Goal: Information Seeking & Learning: Check status

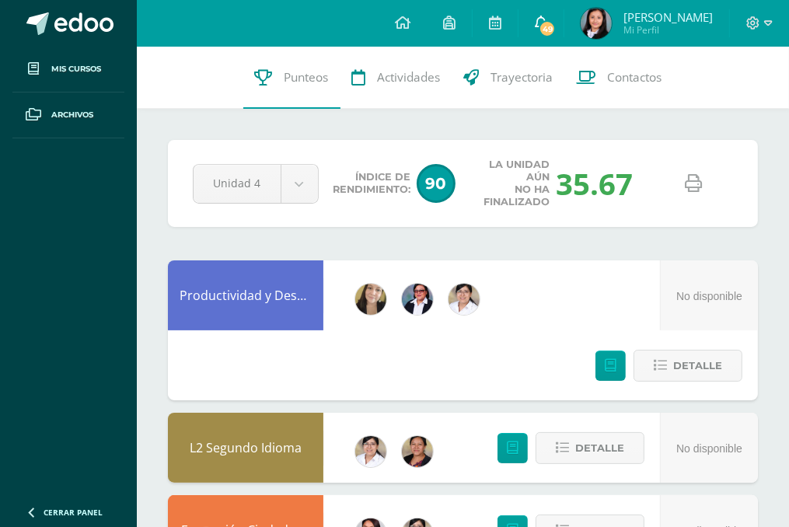
click at [547, 18] on icon at bounding box center [541, 23] width 12 height 14
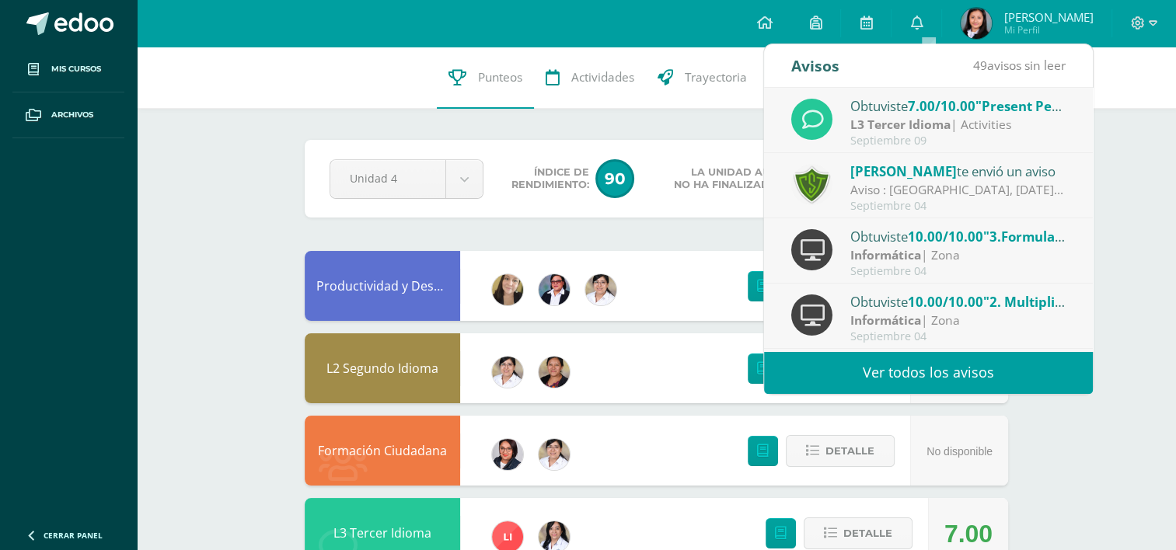
click at [788, 372] on link "Ver todos los avisos" at bounding box center [928, 372] width 329 height 43
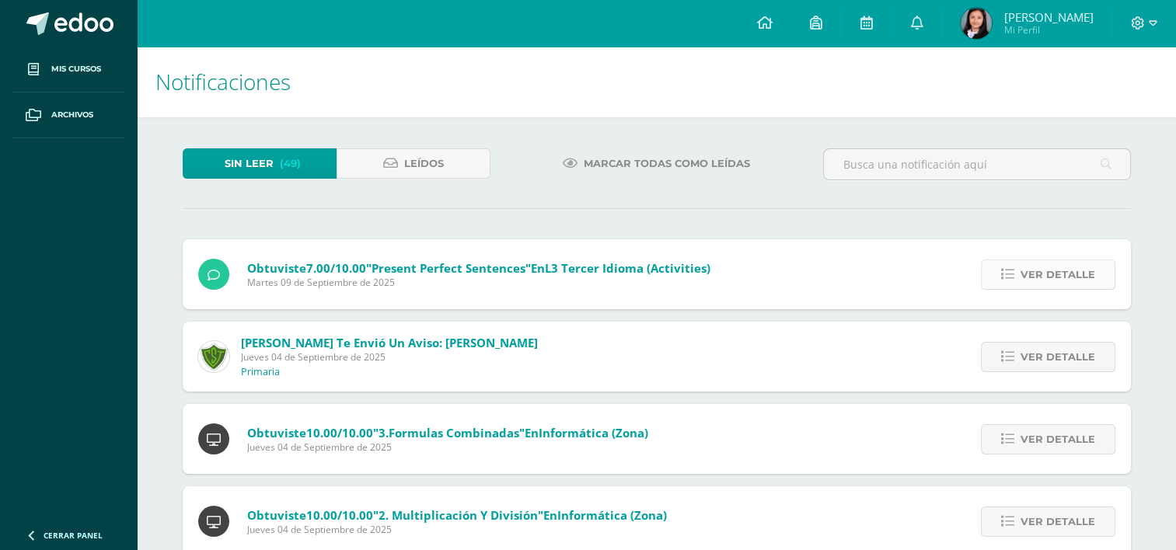
click at [1071, 277] on span "Ver detalle" at bounding box center [1058, 274] width 75 height 29
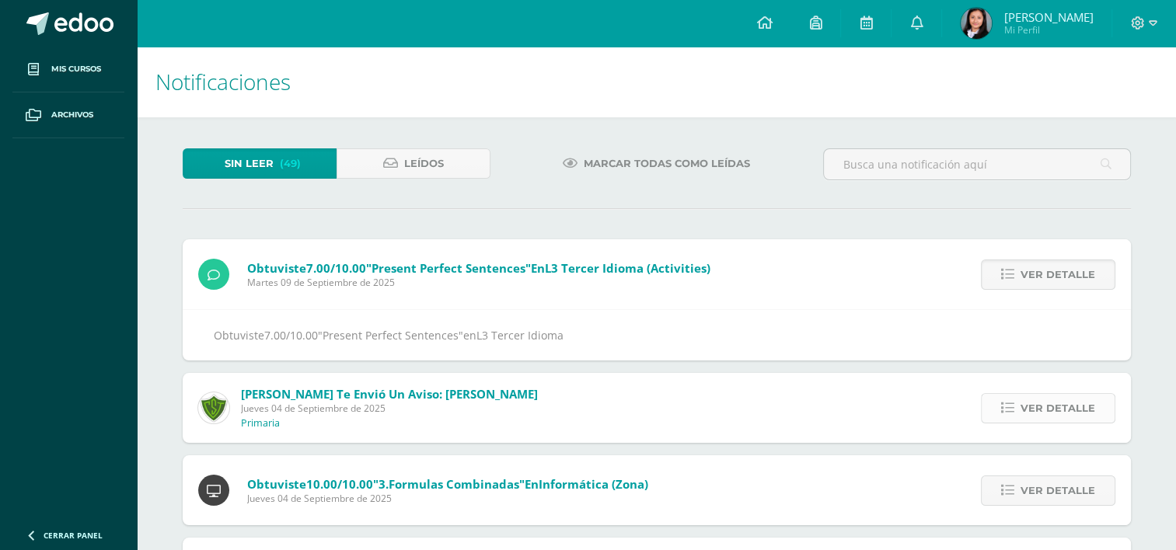
click at [1074, 411] on span "Ver detalle" at bounding box center [1058, 408] width 75 height 29
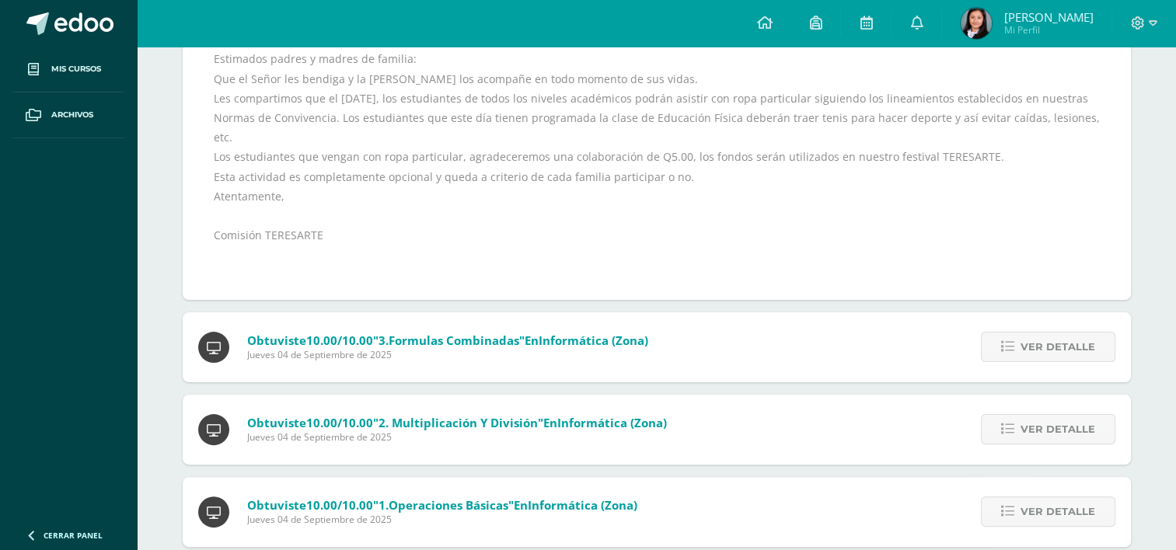
scroll to position [295, 0]
click at [1070, 344] on span "Ver detalle" at bounding box center [1058, 348] width 75 height 29
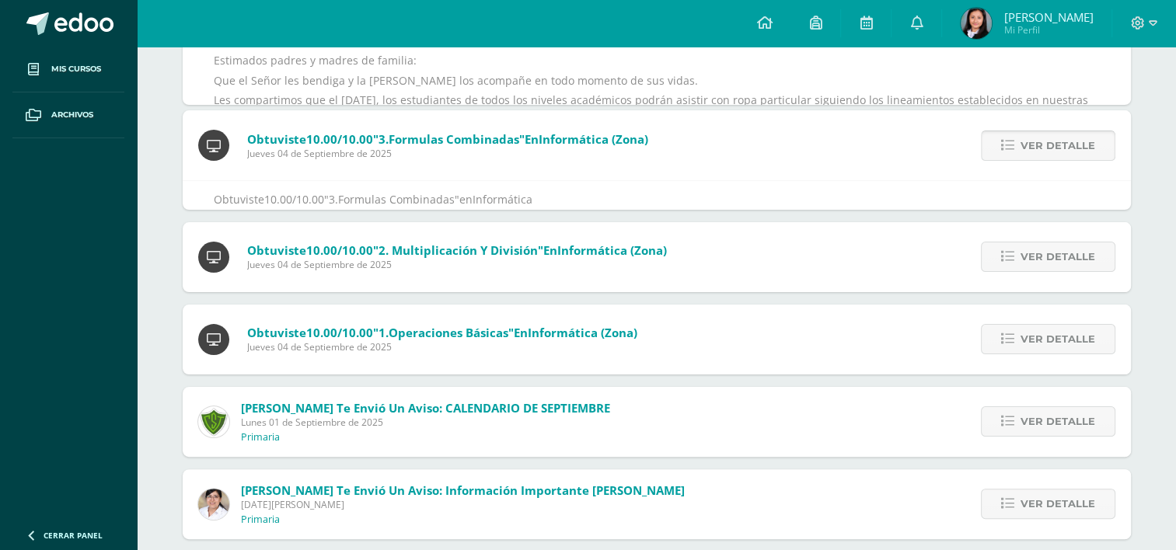
scroll to position [225, 0]
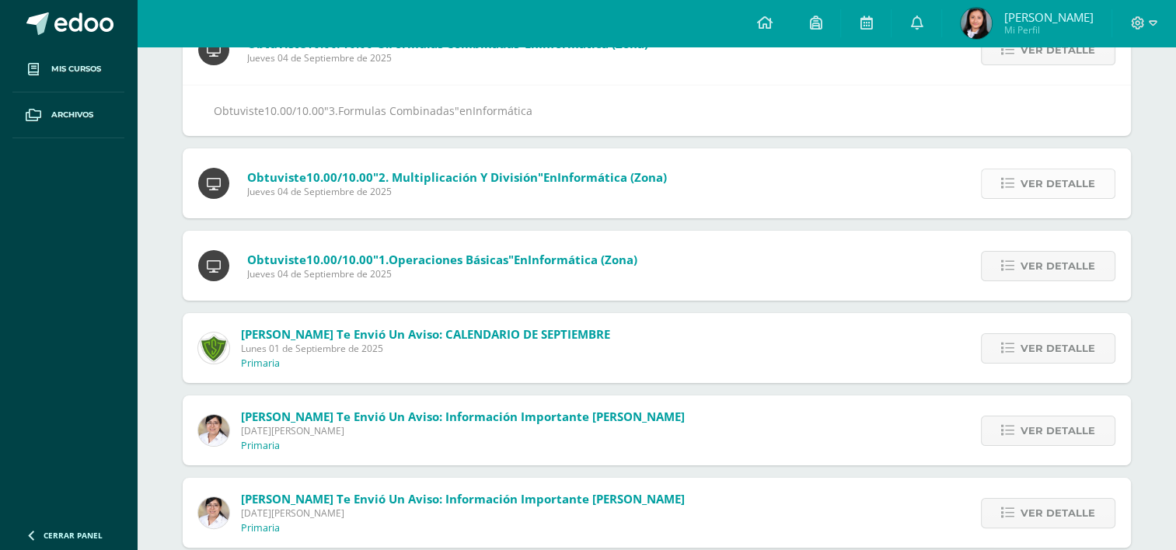
click at [1051, 193] on span "Ver detalle" at bounding box center [1058, 183] width 75 height 29
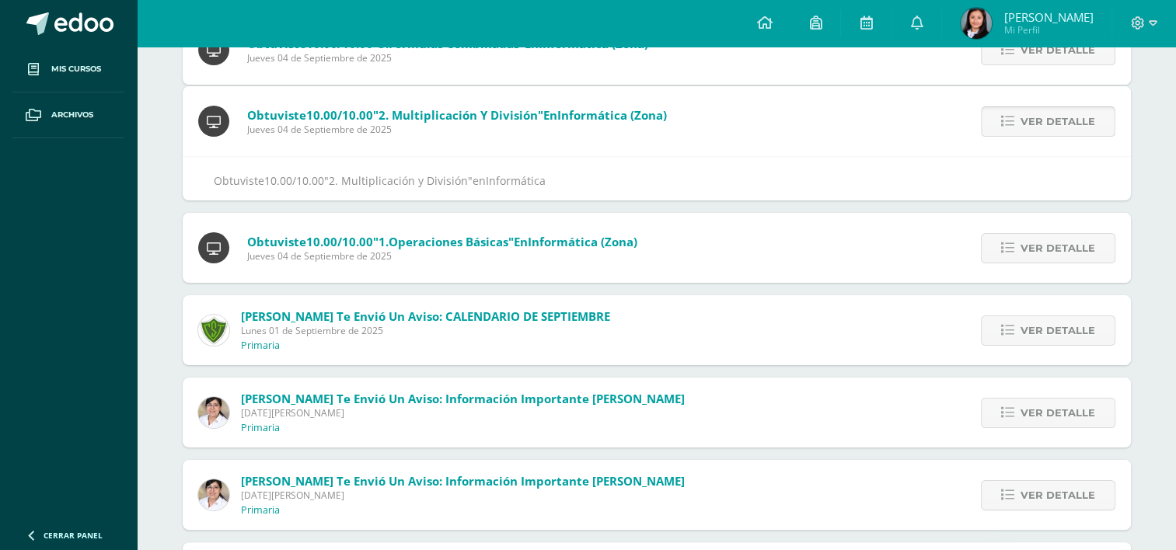
scroll to position [155, 0]
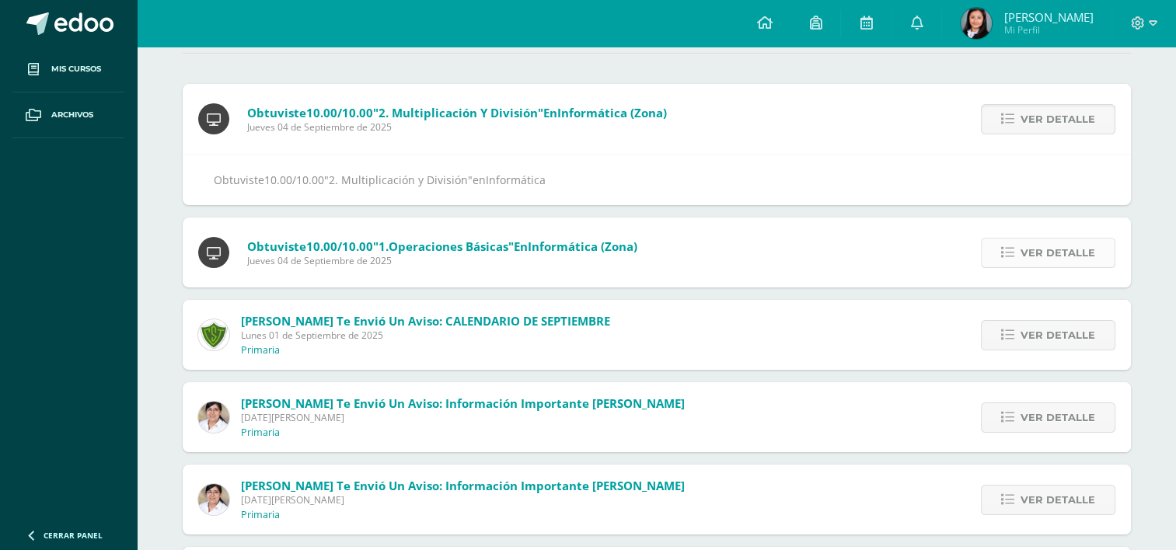
click at [1055, 252] on span "Ver detalle" at bounding box center [1058, 253] width 75 height 29
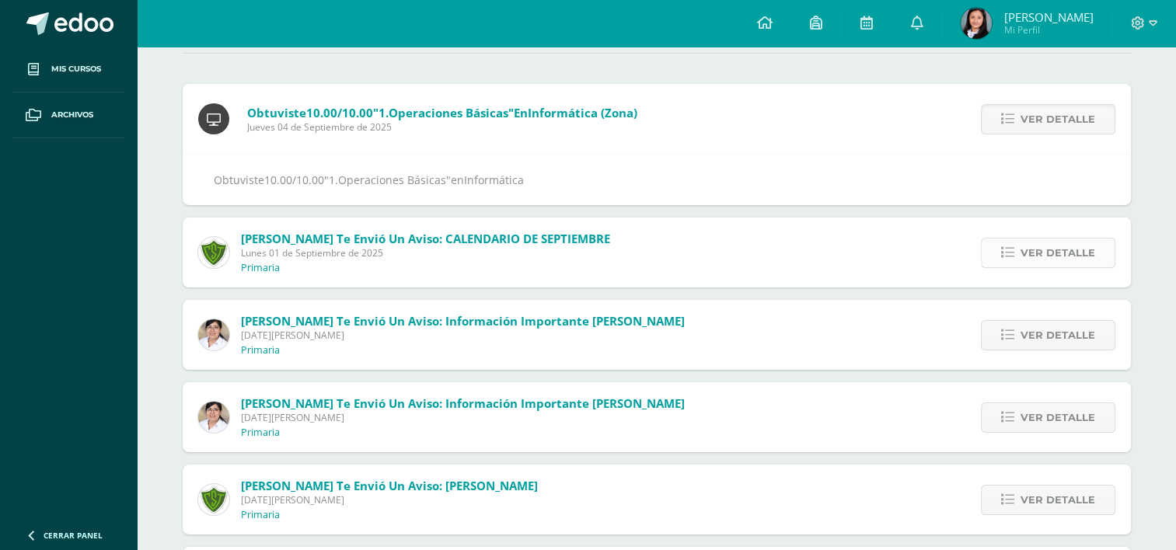
click at [1043, 257] on span "Ver detalle" at bounding box center [1058, 253] width 75 height 29
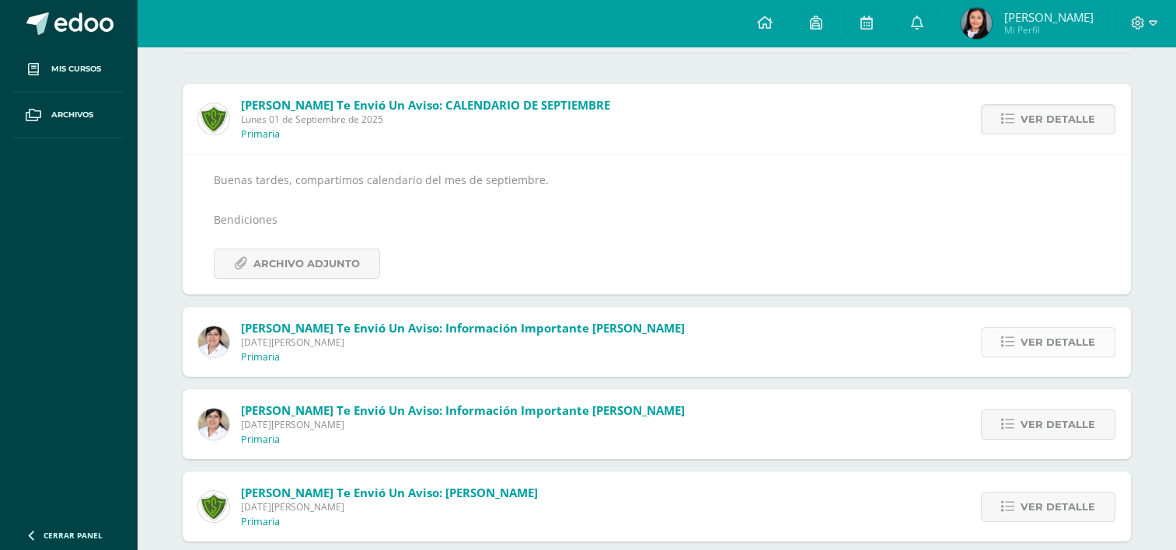
click at [1045, 343] on span "Ver detalle" at bounding box center [1058, 342] width 75 height 29
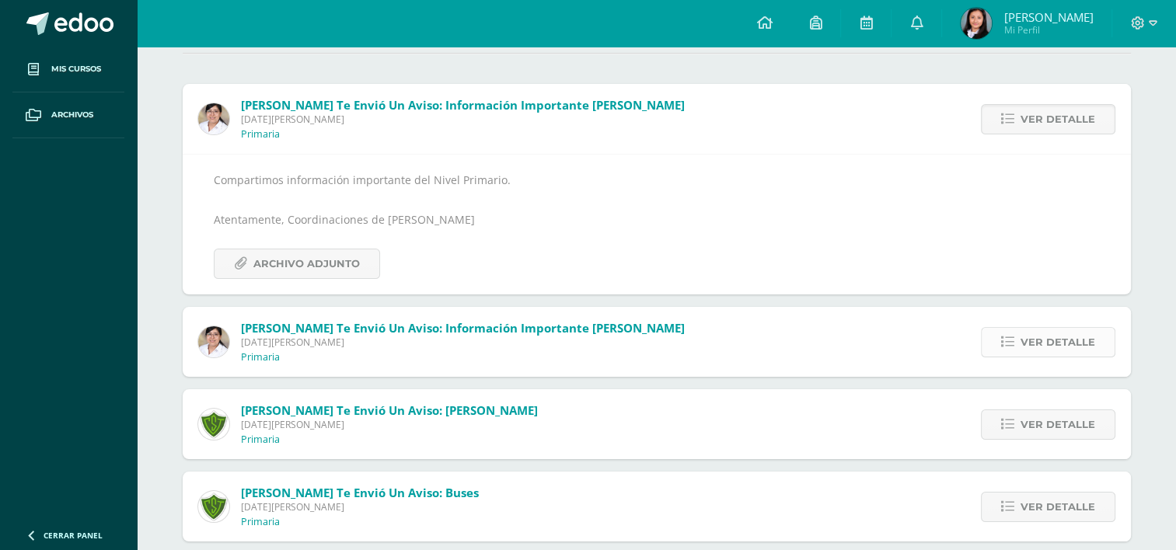
click at [1066, 345] on span "Ver detalle" at bounding box center [1058, 342] width 75 height 29
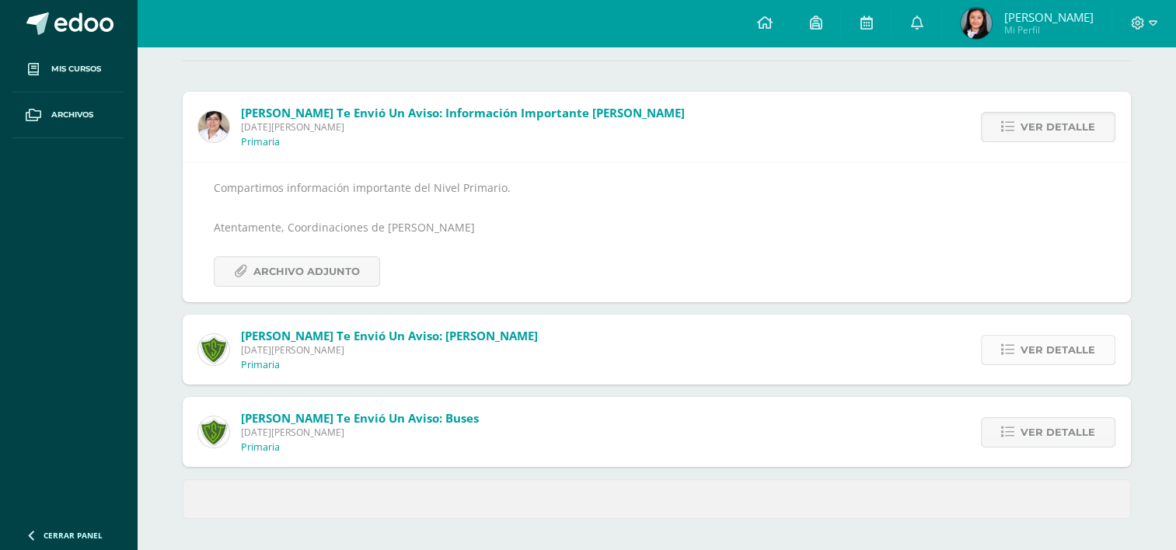
click at [1060, 351] on span "Ver detalle" at bounding box center [1058, 350] width 75 height 29
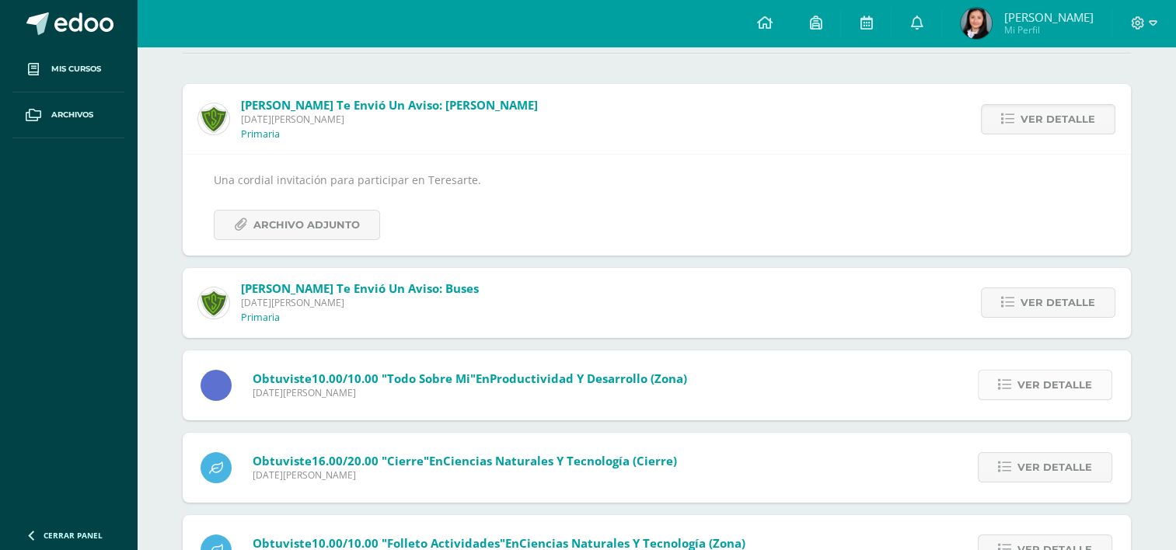
click at [1052, 386] on span "Ver detalle" at bounding box center [1054, 385] width 75 height 29
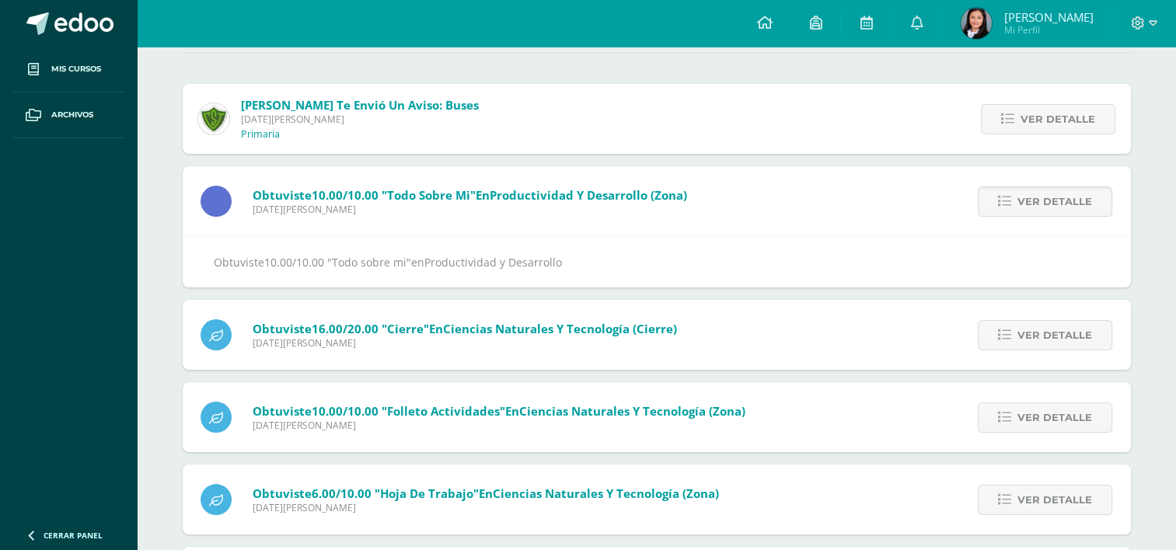
click at [1061, 183] on div "Ver detalle" at bounding box center [1043, 201] width 176 height 70
click at [1064, 208] on span "Ver detalle" at bounding box center [1054, 201] width 75 height 29
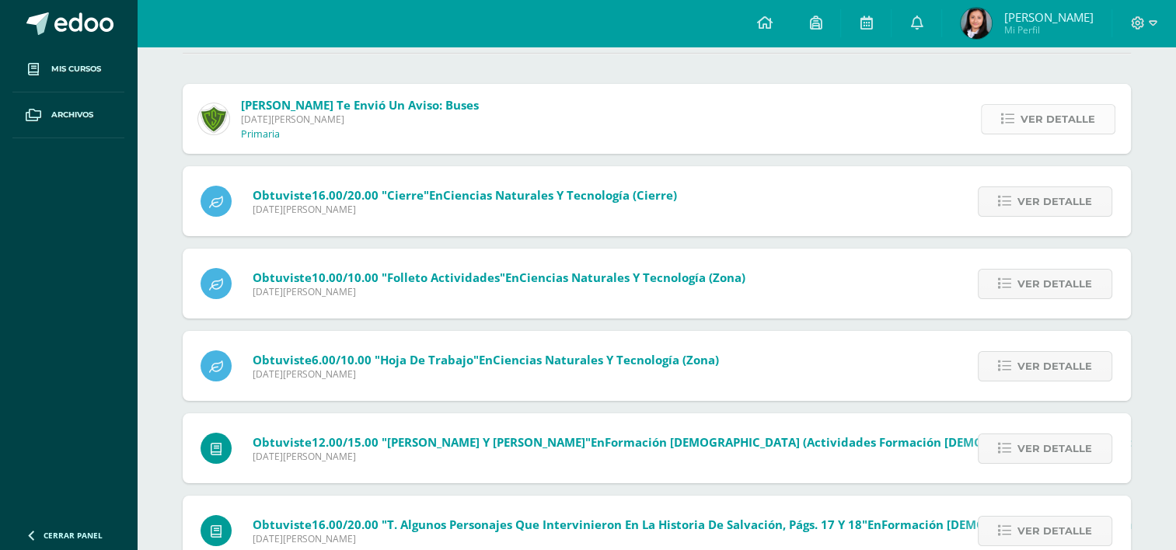
click at [1066, 118] on span "Ver detalle" at bounding box center [1058, 119] width 75 height 29
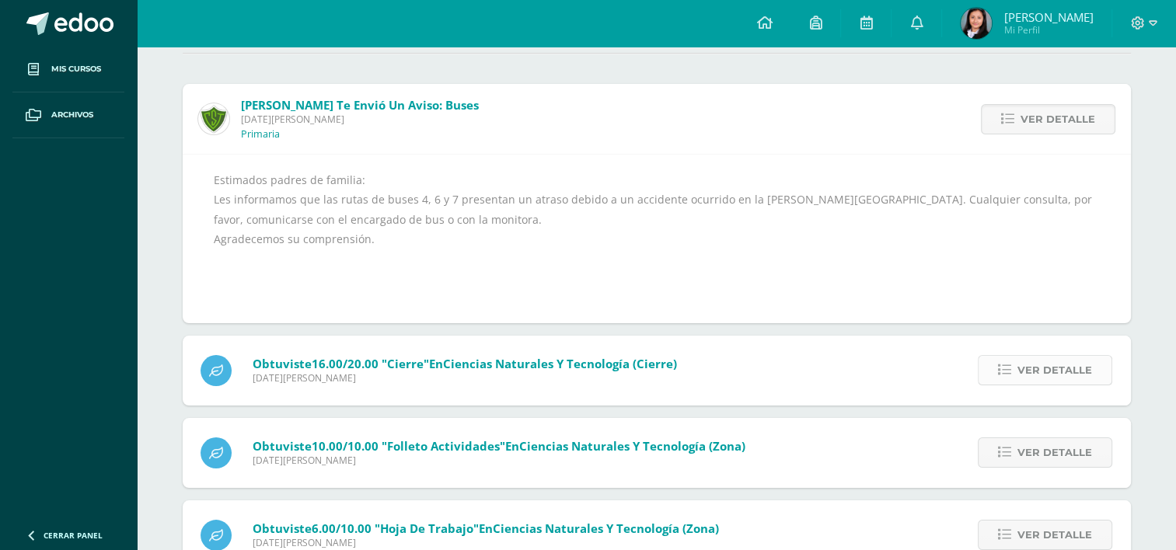
click at [1051, 361] on span "Ver detalle" at bounding box center [1054, 370] width 75 height 29
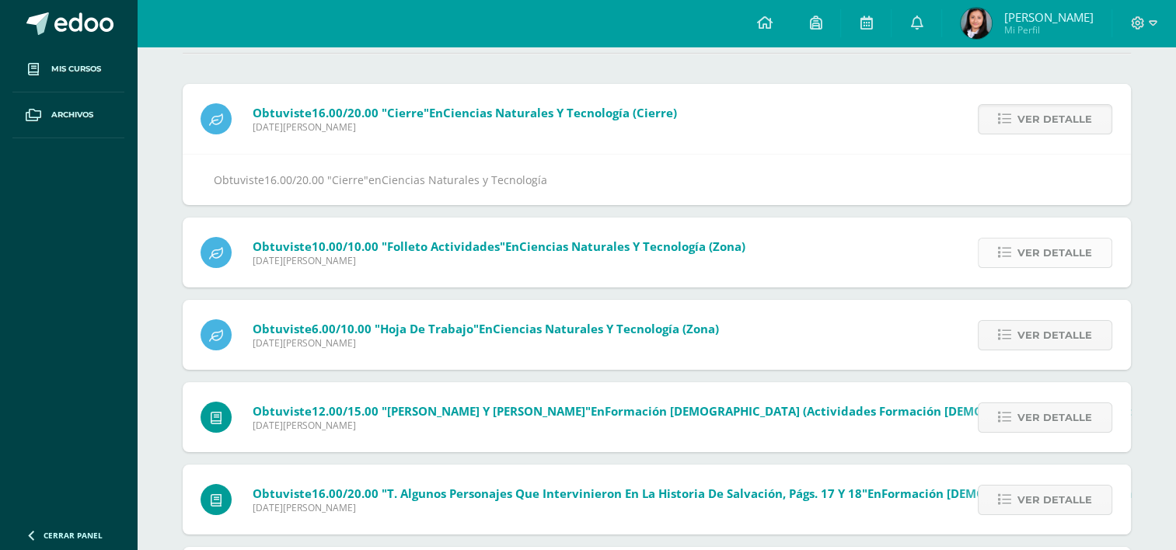
click at [1048, 264] on span "Ver detalle" at bounding box center [1054, 253] width 75 height 29
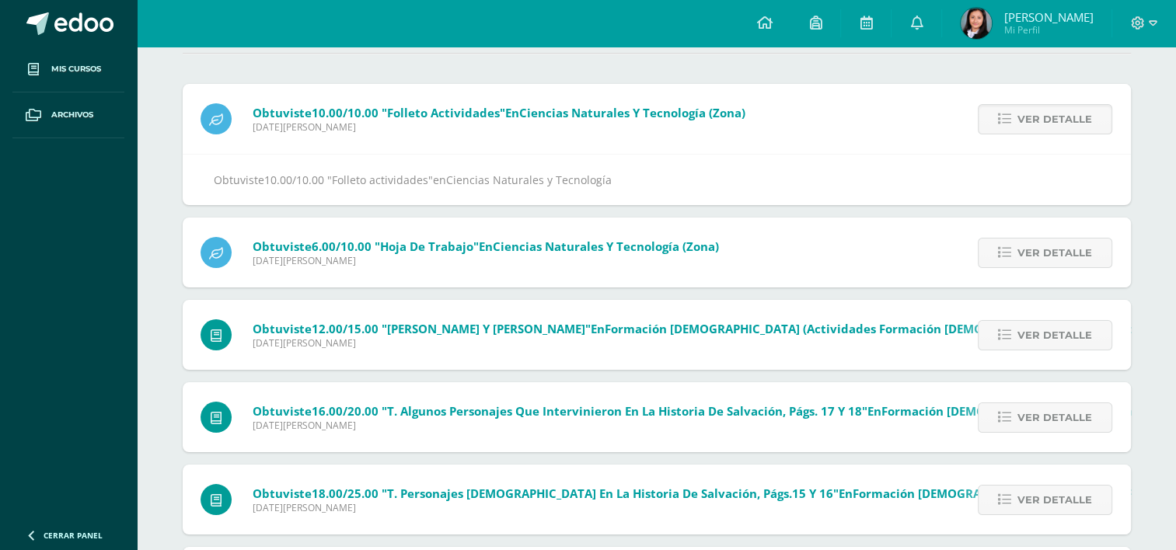
click at [1048, 286] on div "Ver detalle" at bounding box center [1043, 253] width 176 height 70
click at [1048, 261] on span "Ver detalle" at bounding box center [1054, 253] width 75 height 29
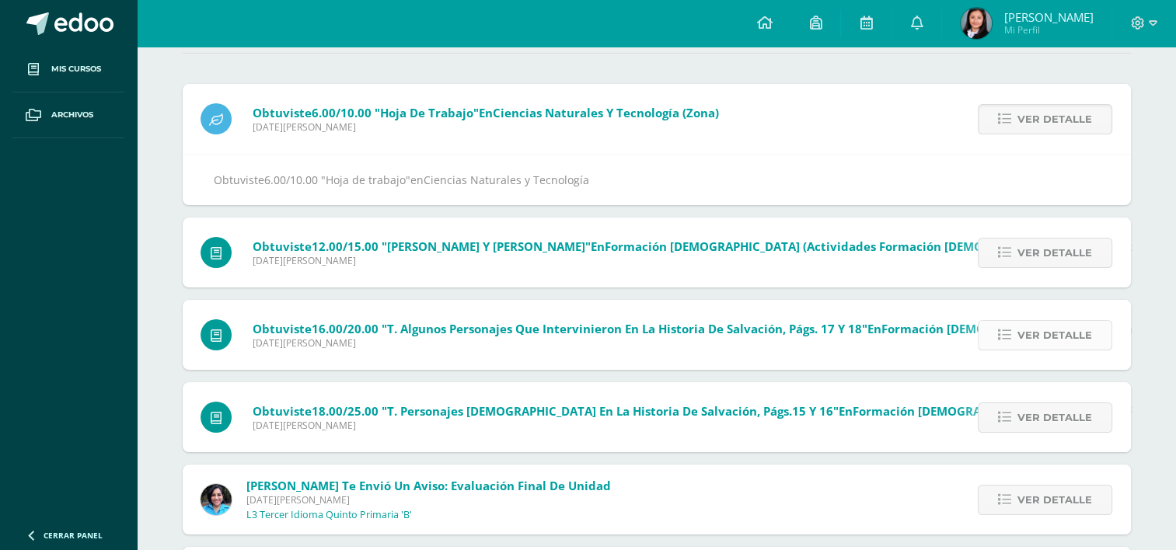
click at [1044, 329] on span "Ver detalle" at bounding box center [1054, 335] width 75 height 29
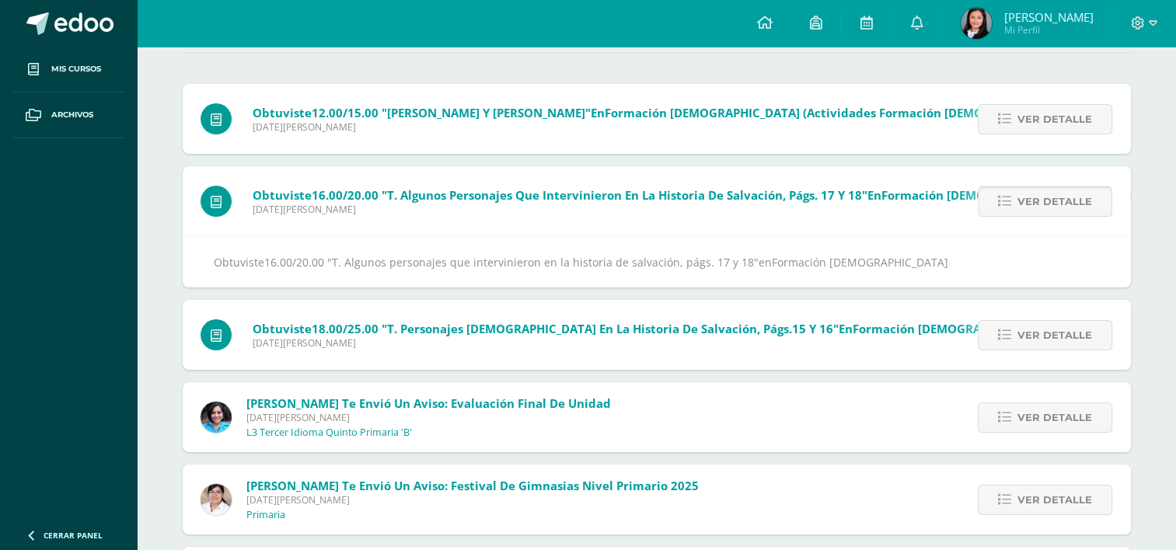
click at [1054, 201] on span "Ver detalle" at bounding box center [1054, 201] width 75 height 29
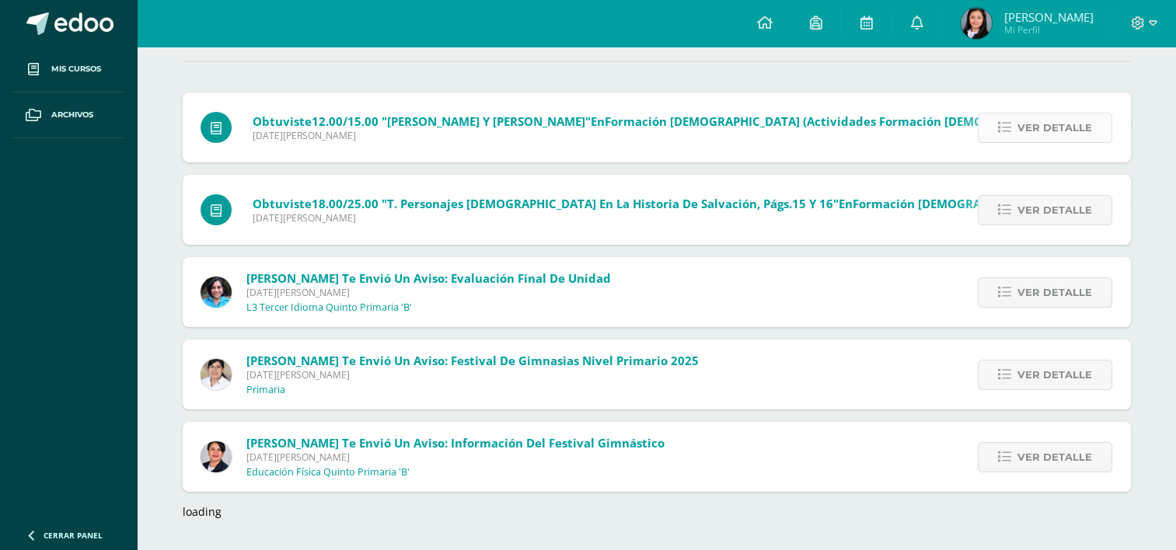
click at [1054, 122] on span "Ver detalle" at bounding box center [1054, 127] width 75 height 29
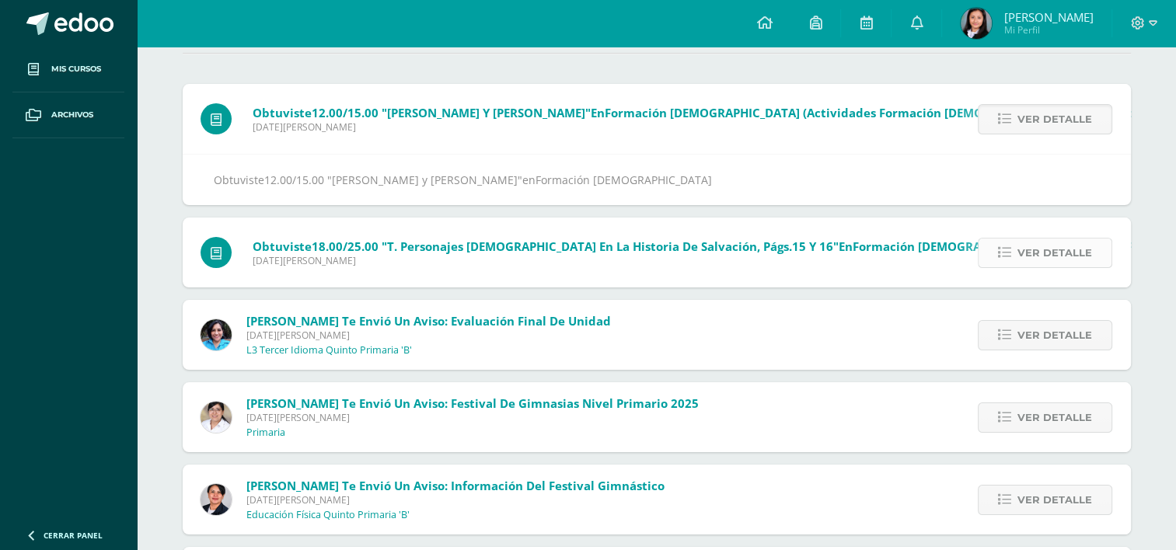
click at [1053, 254] on span "Ver detalle" at bounding box center [1054, 253] width 75 height 29
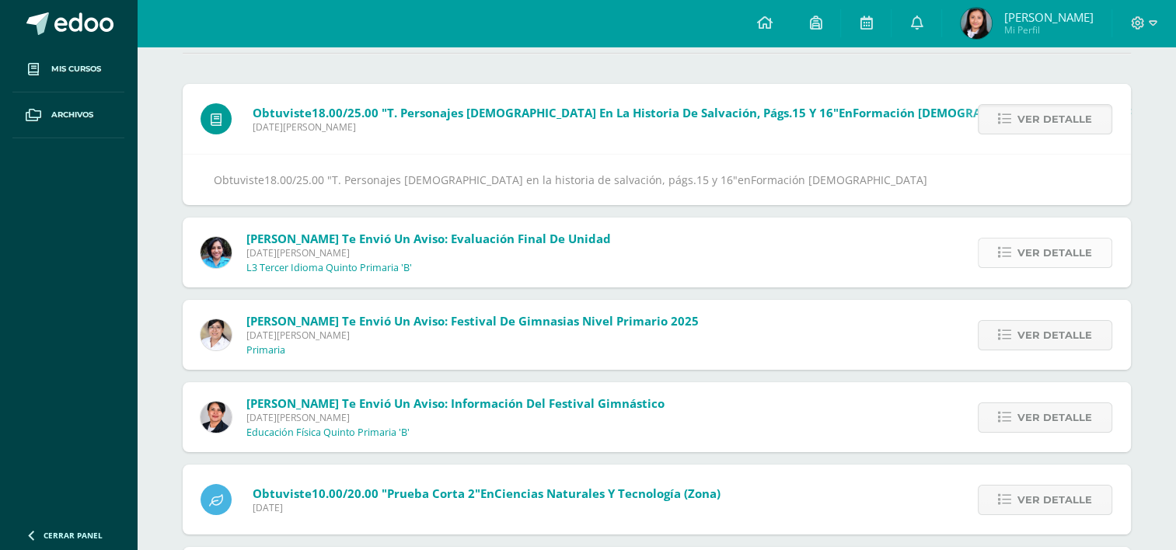
click at [1053, 263] on span "Ver detalle" at bounding box center [1054, 253] width 75 height 29
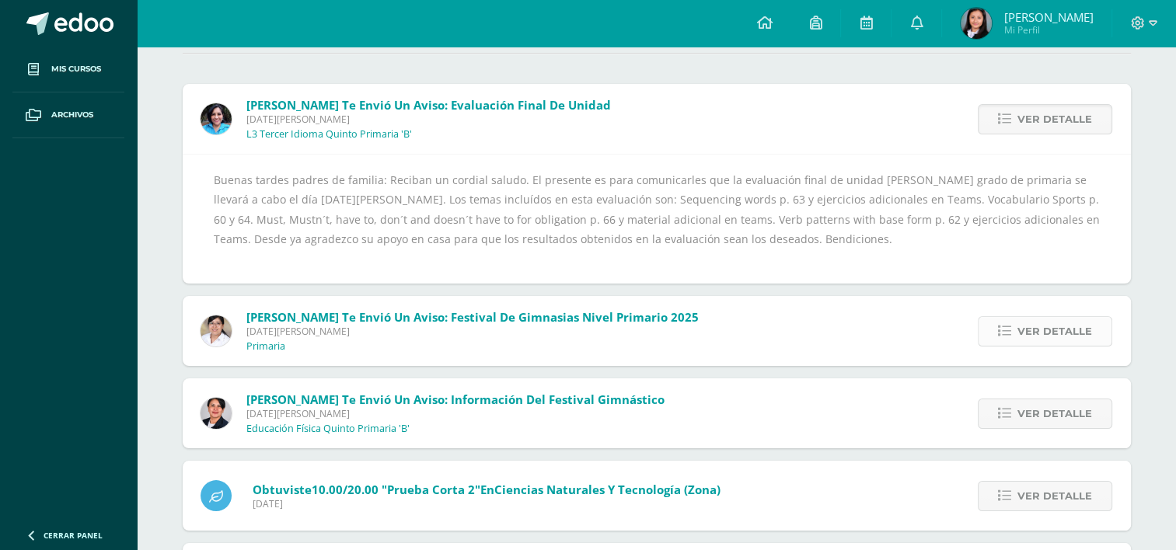
click at [1042, 335] on span "Ver detalle" at bounding box center [1054, 331] width 75 height 29
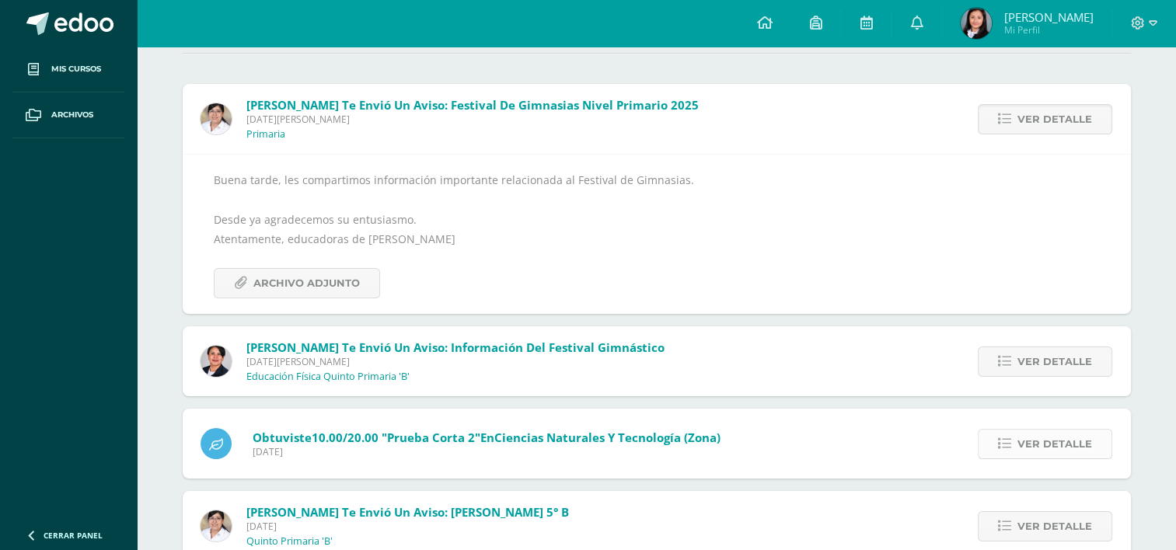
click at [1045, 438] on span "Ver detalle" at bounding box center [1054, 444] width 75 height 29
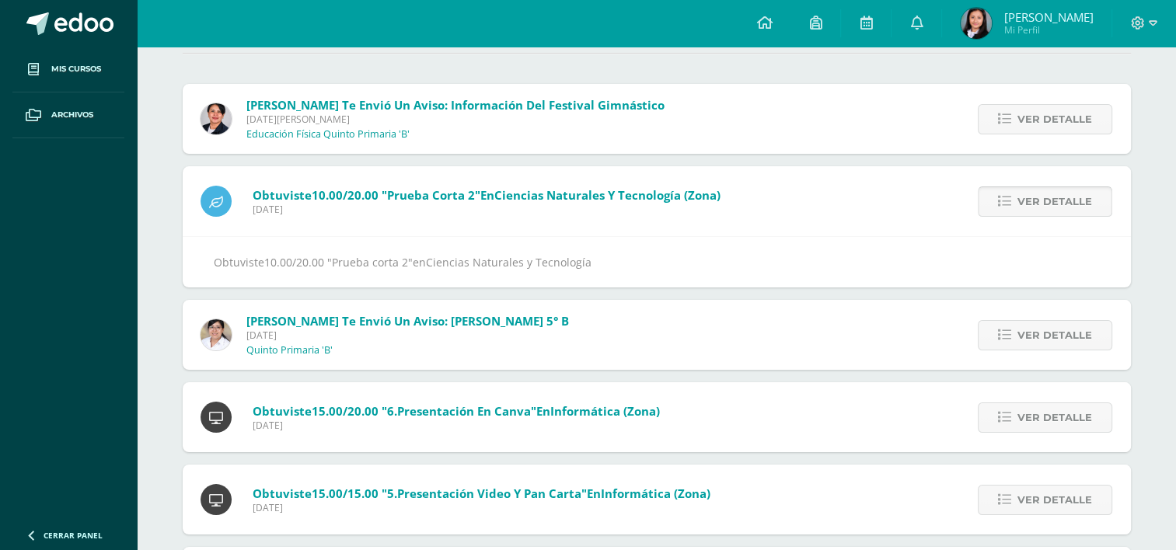
click at [1036, 194] on span "Ver detalle" at bounding box center [1054, 201] width 75 height 29
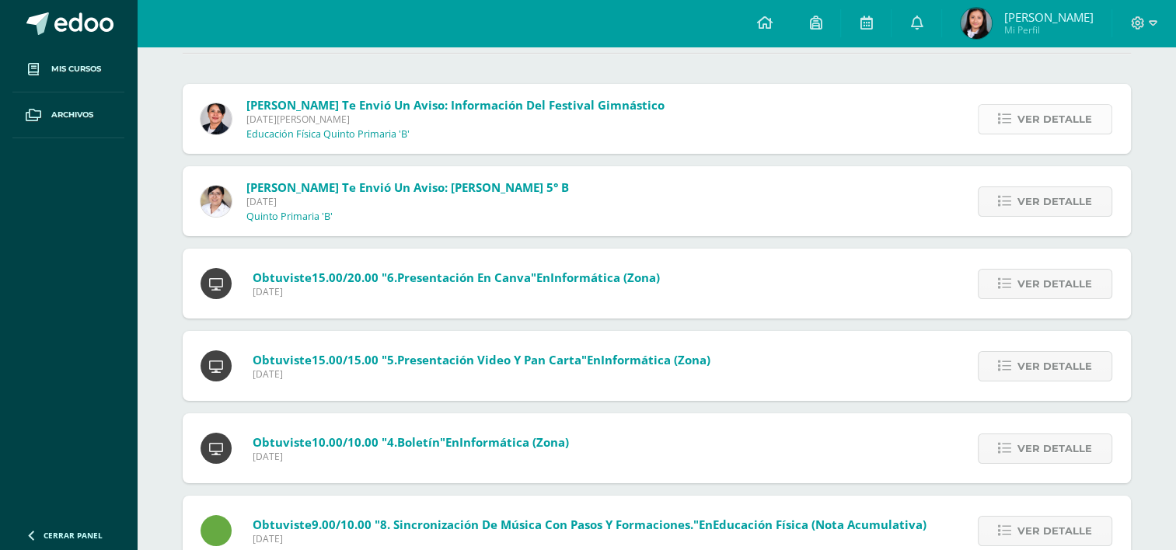
click at [1048, 116] on span "Ver detalle" at bounding box center [1054, 119] width 75 height 29
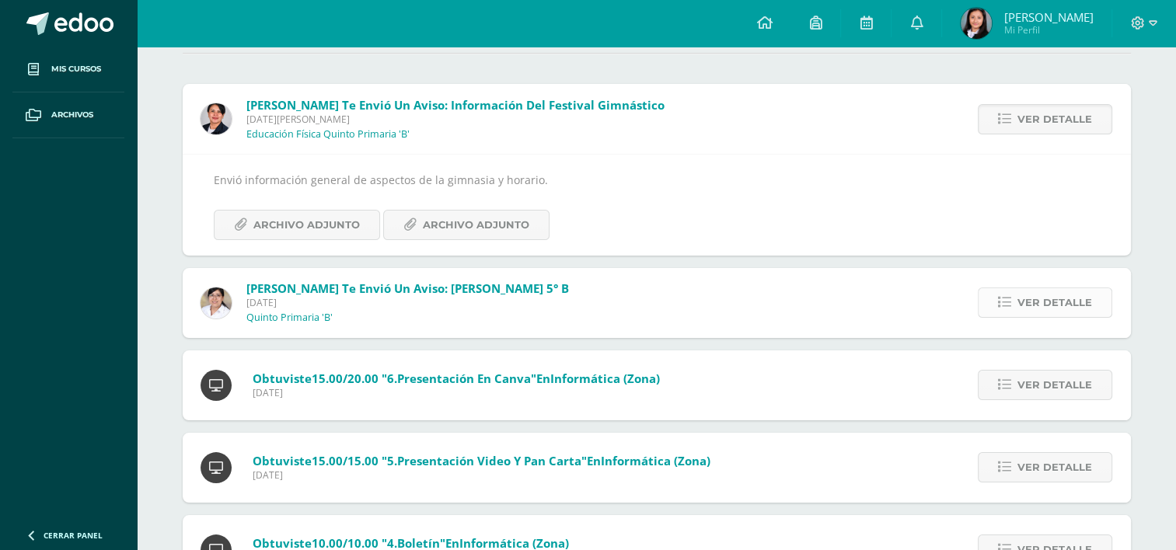
click at [1047, 298] on span "Ver detalle" at bounding box center [1054, 302] width 75 height 29
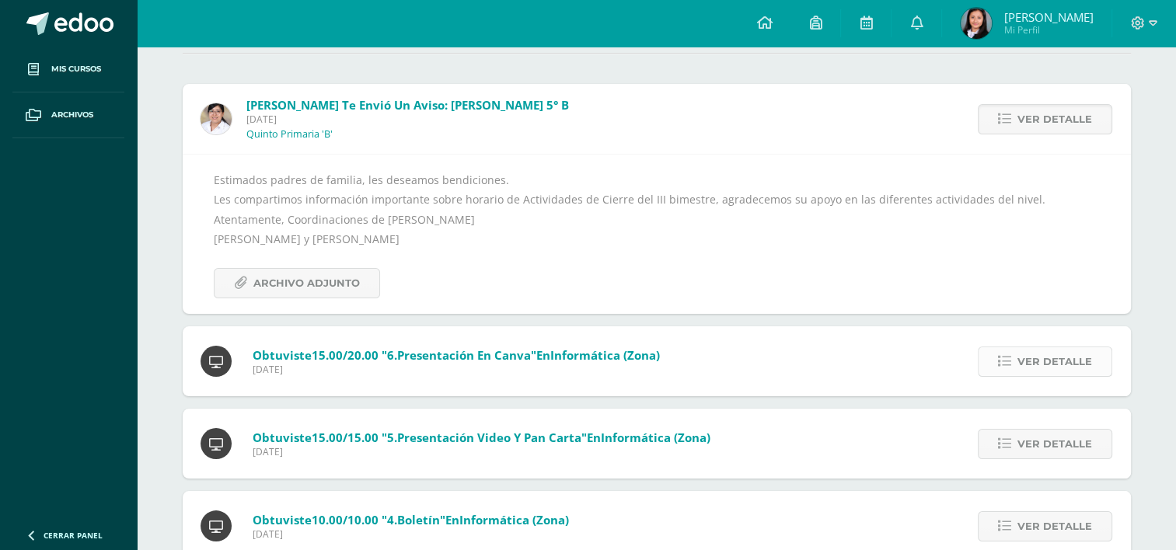
click at [1045, 368] on span "Ver detalle" at bounding box center [1054, 361] width 75 height 29
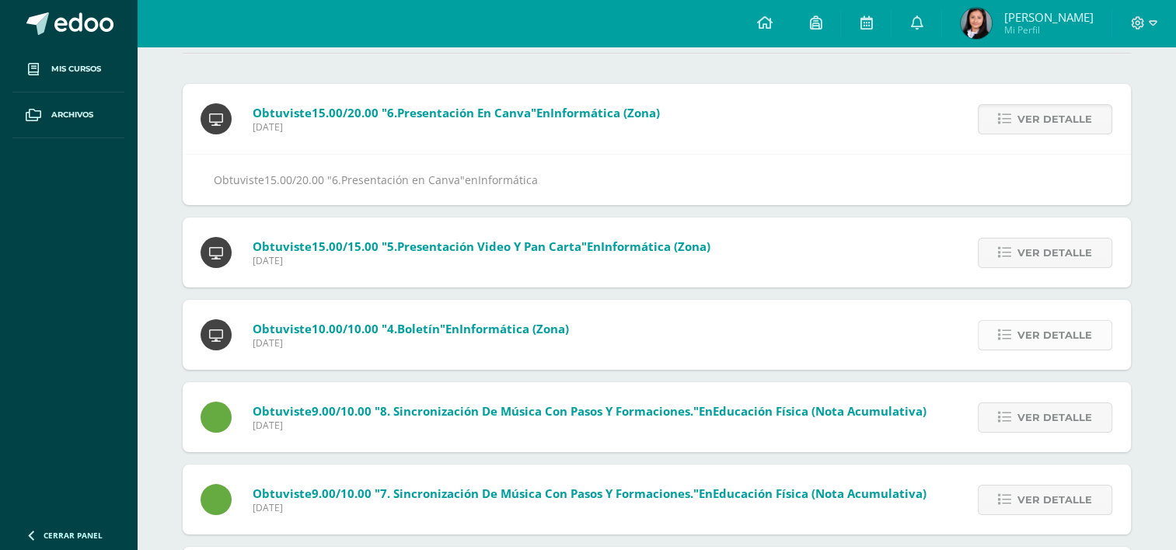
click at [1041, 336] on span "Ver detalle" at bounding box center [1054, 335] width 75 height 29
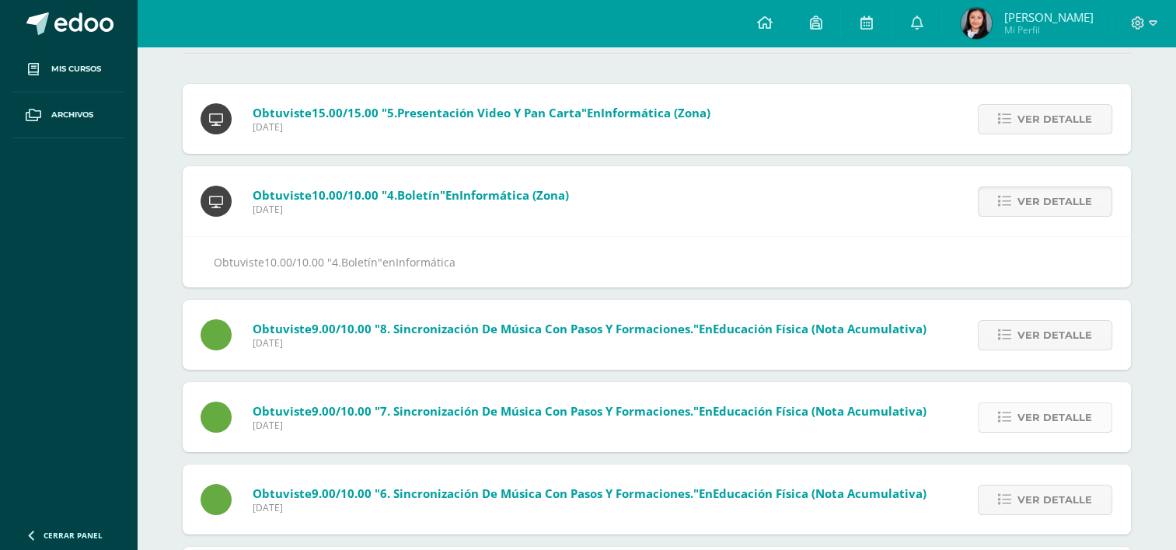
click at [1045, 425] on span "Ver detalle" at bounding box center [1054, 417] width 75 height 29
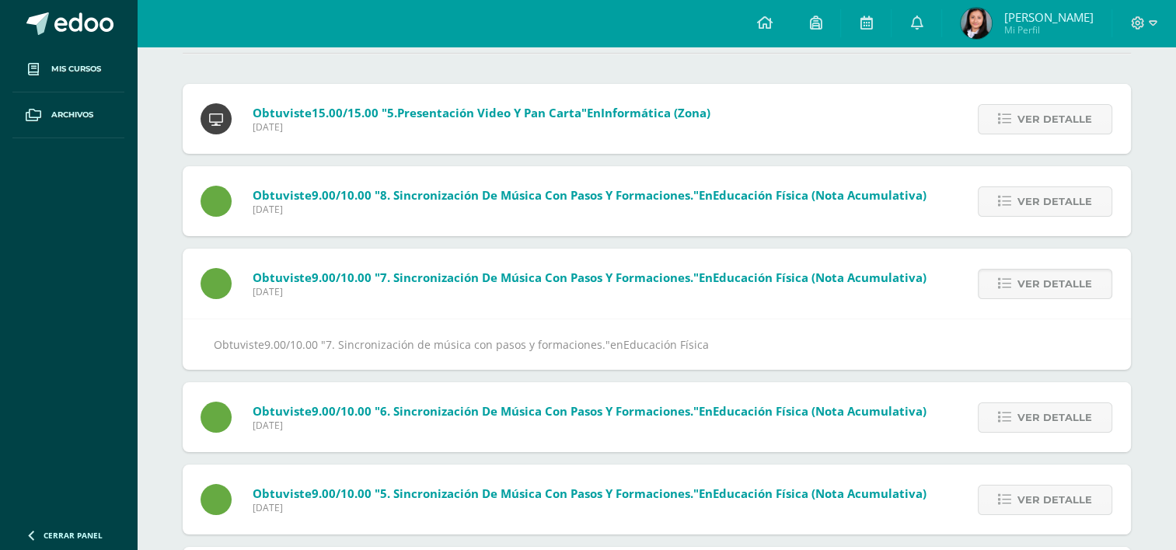
scroll to position [0, 0]
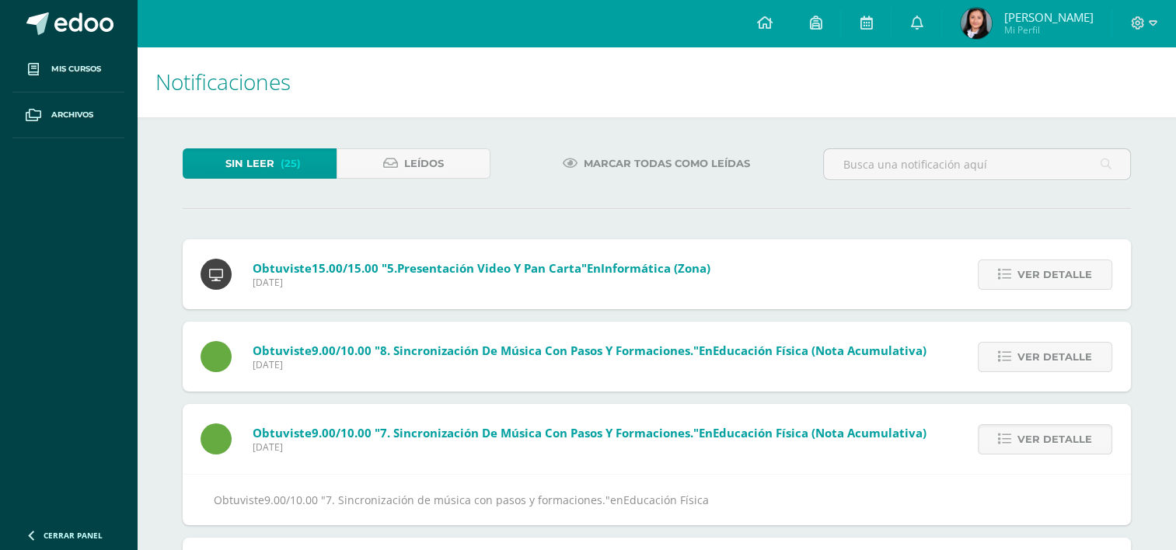
click at [641, 155] on span "Marcar todas como leídas" at bounding box center [667, 163] width 166 height 29
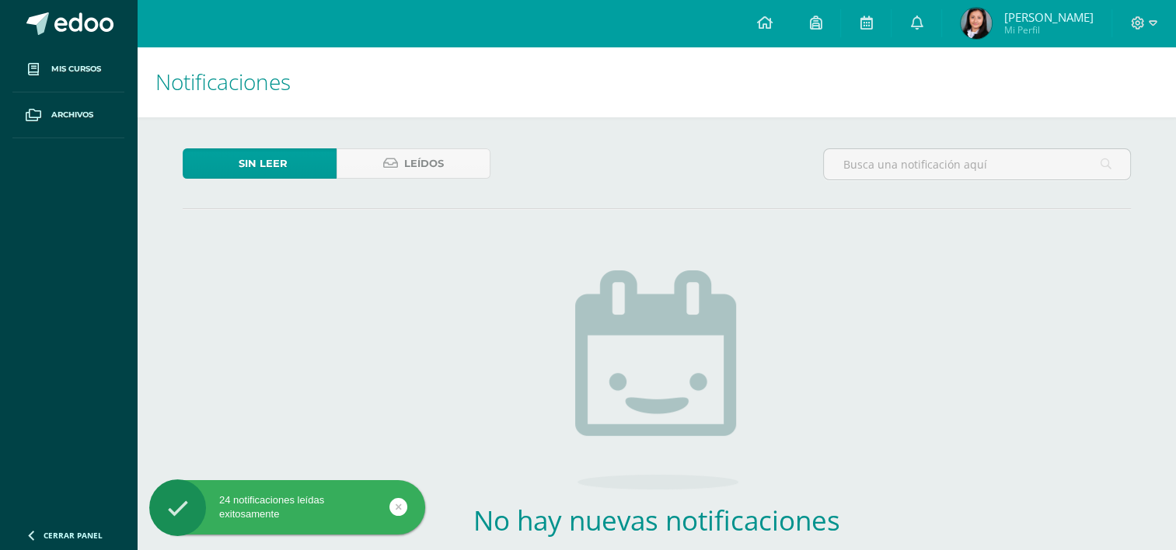
click at [570, 166] on div "Sin leer Leídos" at bounding box center [656, 170] width 961 height 45
